Goal: Information Seeking & Learning: Learn about a topic

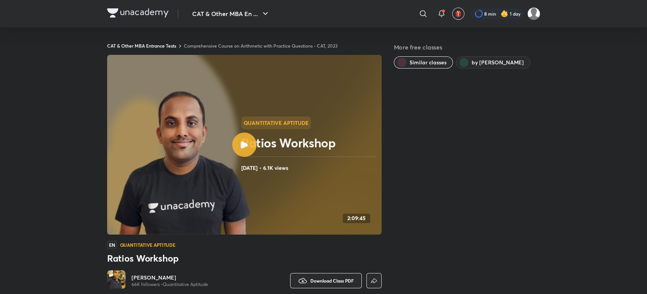
click at [269, 47] on link "Comprehensive Course on Arithmetic with Practice Questions - CAT, 2023" at bounding box center [261, 46] width 154 height 6
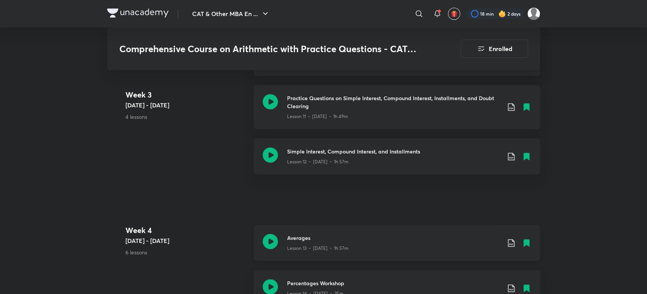
scroll to position [841, 0]
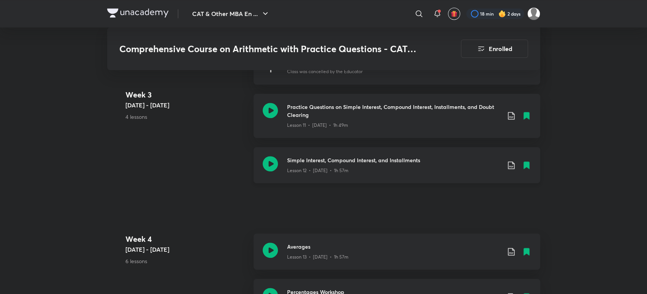
click at [267, 164] on icon at bounding box center [270, 163] width 15 height 15
